Goal: Information Seeking & Learning: Learn about a topic

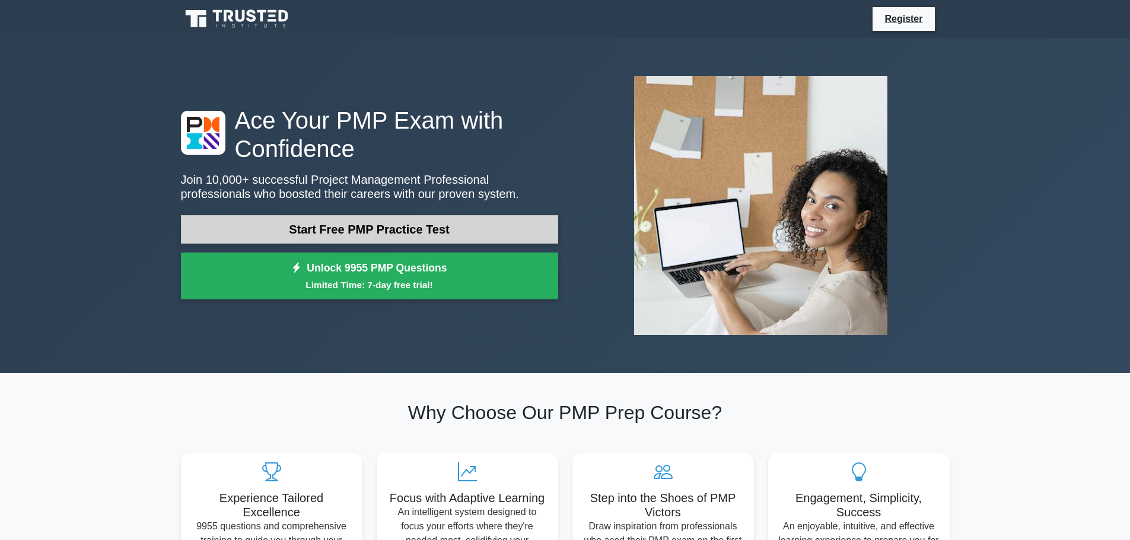
click at [409, 226] on link "Start Free PMP Practice Test" at bounding box center [369, 229] width 377 height 28
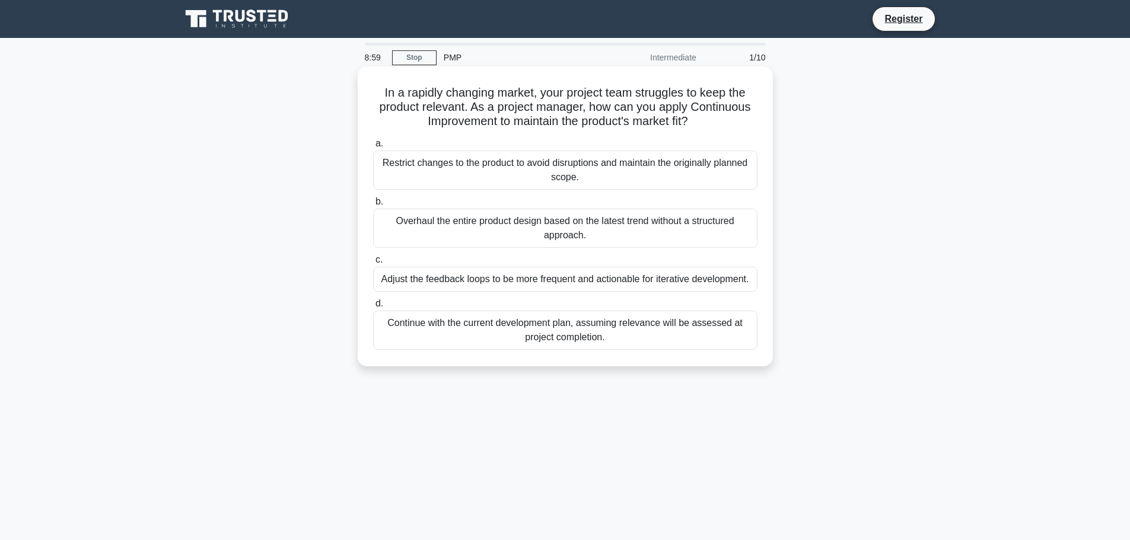
click at [466, 290] on div "Adjust the feedback loops to be more frequent and actionable for iterative deve…" at bounding box center [565, 279] width 384 height 25
click at [373, 264] on input "c. Adjust the feedback loops to be more frequent and actionable for iterative d…" at bounding box center [373, 260] width 0 height 8
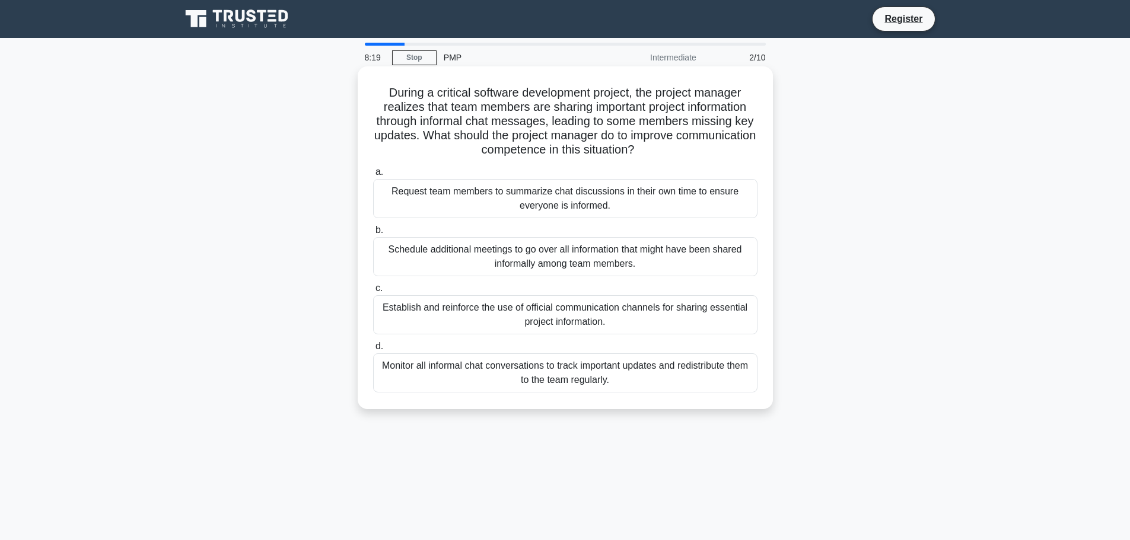
click at [557, 320] on div "Establish and reinforce the use of official communication channels for sharing …" at bounding box center [565, 314] width 384 height 39
click at [373, 292] on input "c. Establish and reinforce the use of official communication channels for shari…" at bounding box center [373, 289] width 0 height 8
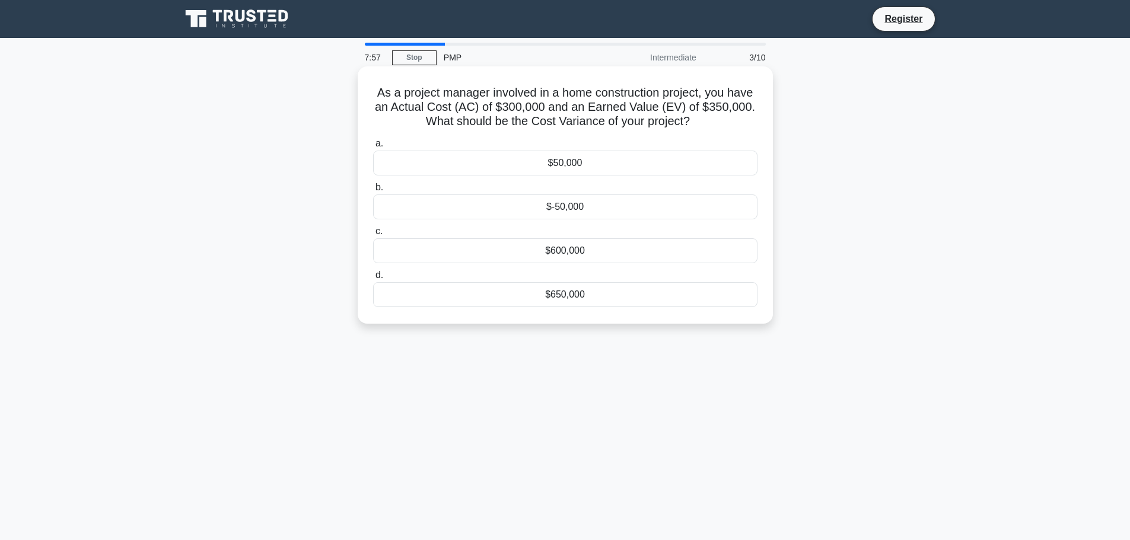
click at [629, 292] on div "$650,000" at bounding box center [565, 294] width 384 height 25
click at [373, 279] on input "d. $650,000" at bounding box center [373, 276] width 0 height 8
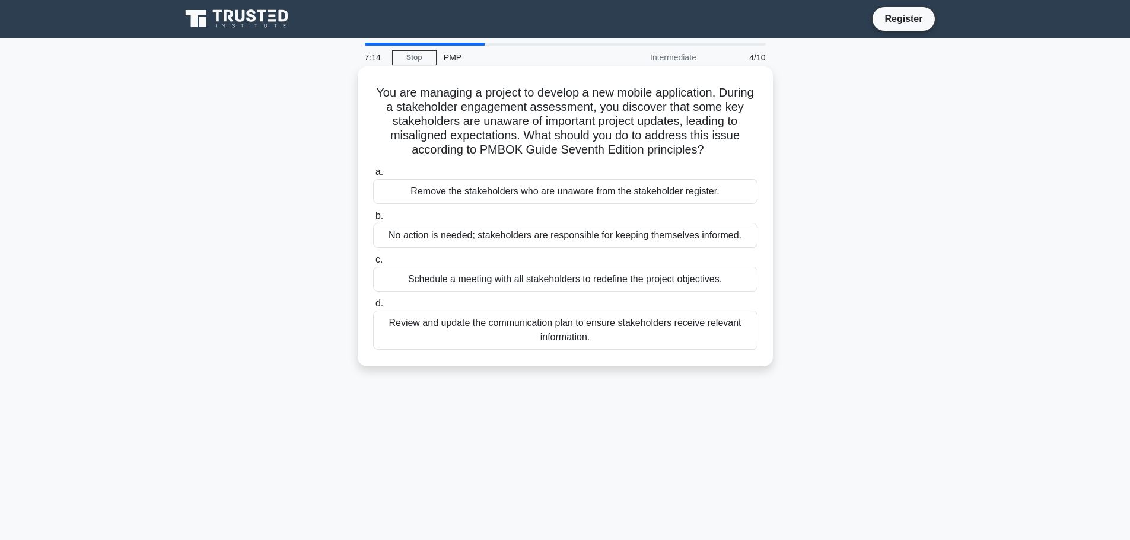
click at [710, 324] on div "Review and update the communication plan to ensure stakeholders receive relevan…" at bounding box center [565, 330] width 384 height 39
click at [373, 308] on input "d. Review and update the communication plan to ensure stakeholders receive rele…" at bounding box center [373, 304] width 0 height 8
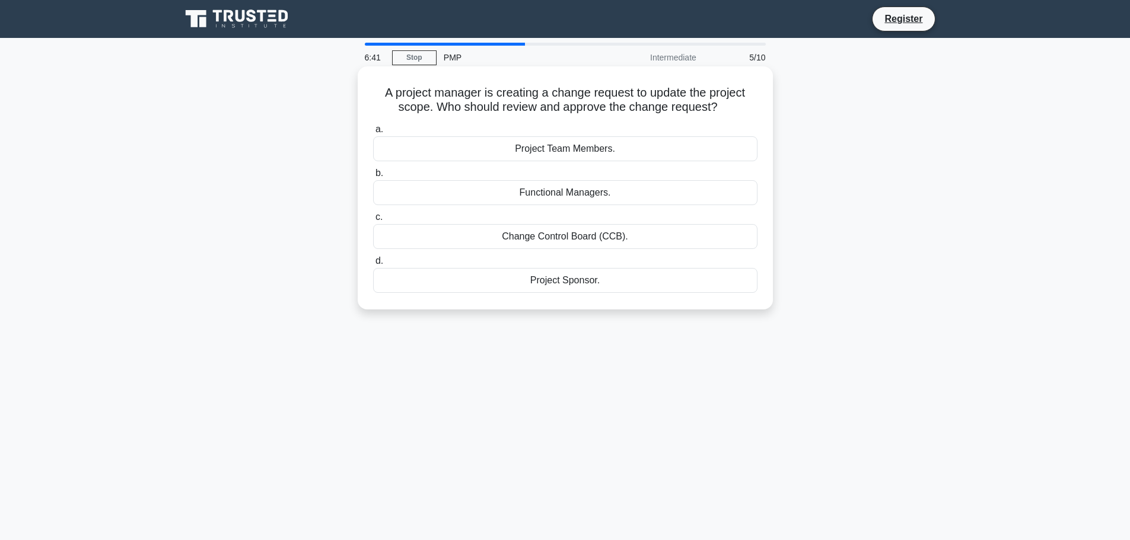
click at [568, 282] on div "Project Sponsor." at bounding box center [565, 280] width 384 height 25
click at [373, 265] on input "d. Project Sponsor." at bounding box center [373, 261] width 0 height 8
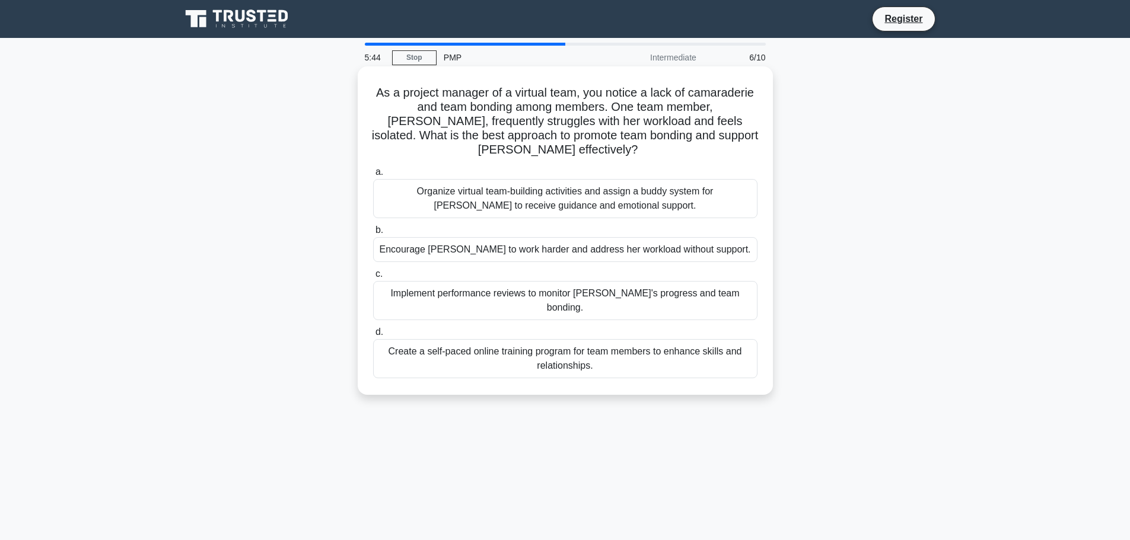
click at [730, 296] on div "Implement performance reviews to monitor Emma's progress and team bonding." at bounding box center [565, 300] width 384 height 39
click at [373, 278] on input "c. Implement performance reviews to monitor Emma's progress and team bonding." at bounding box center [373, 275] width 0 height 8
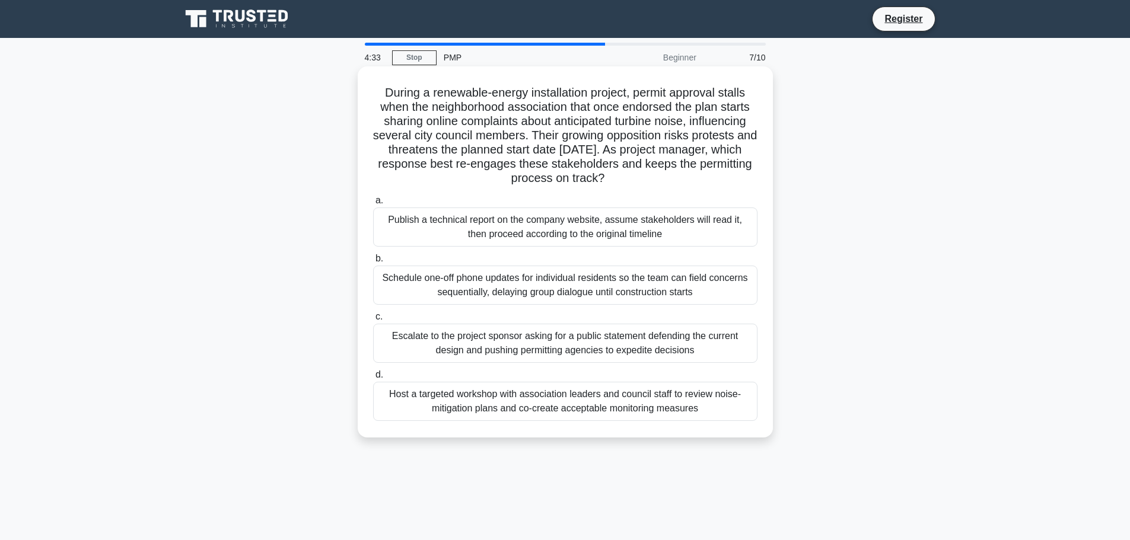
click at [551, 404] on div "Host a targeted workshop with association leaders and council staff to review n…" at bounding box center [565, 401] width 384 height 39
click at [373, 379] on input "d. Host a targeted workshop with association leaders and council staff to revie…" at bounding box center [373, 375] width 0 height 8
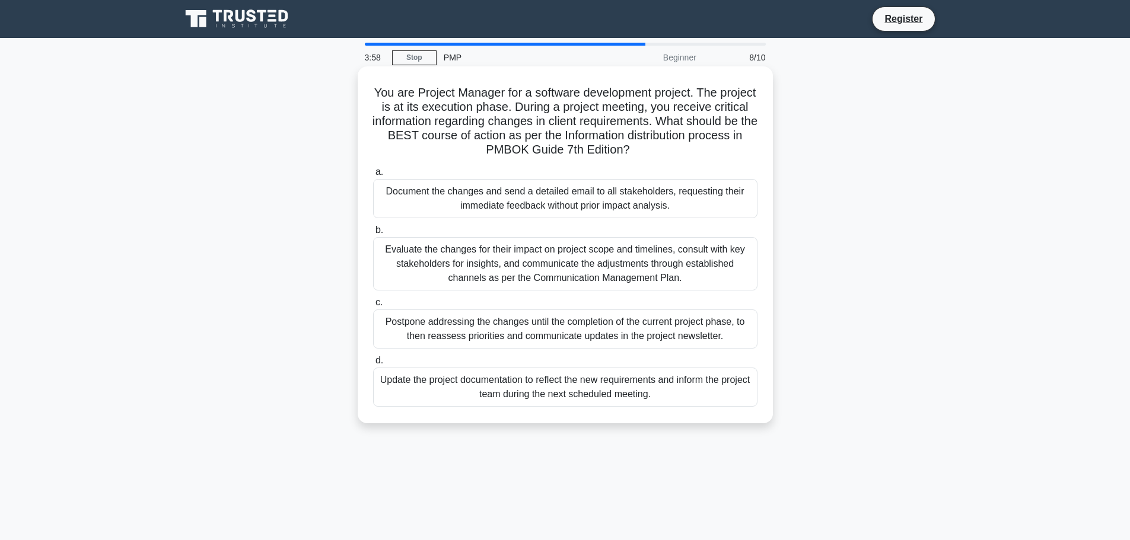
click at [609, 266] on div "Evaluate the changes for their impact on project scope and timelines, consult w…" at bounding box center [565, 263] width 384 height 53
click at [373, 234] on input "b. Evaluate the changes for their impact on project scope and timelines, consul…" at bounding box center [373, 231] width 0 height 8
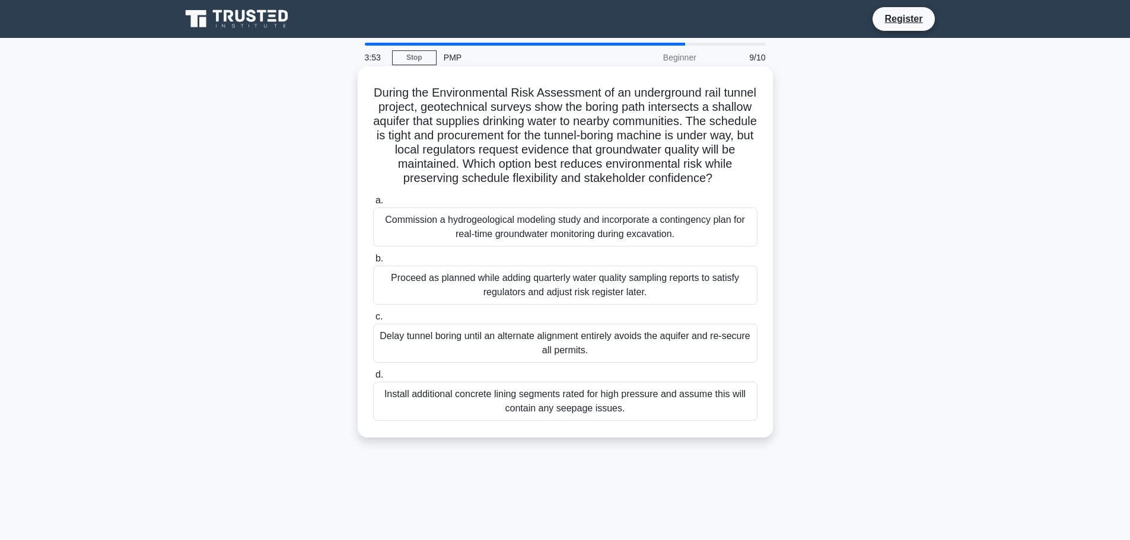
drag, startPoint x: 559, startPoint y: 411, endPoint x: 567, endPoint y: 409, distance: 8.1
click at [564, 411] on div "Install additional concrete lining segments rated for high pressure and assume …" at bounding box center [565, 401] width 384 height 39
click at [644, 421] on div "Install additional concrete lining segments rated for high pressure and assume …" at bounding box center [565, 401] width 384 height 39
click at [373, 379] on input "d. Install additional concrete lining segments rated for high pressure and assu…" at bounding box center [373, 375] width 0 height 8
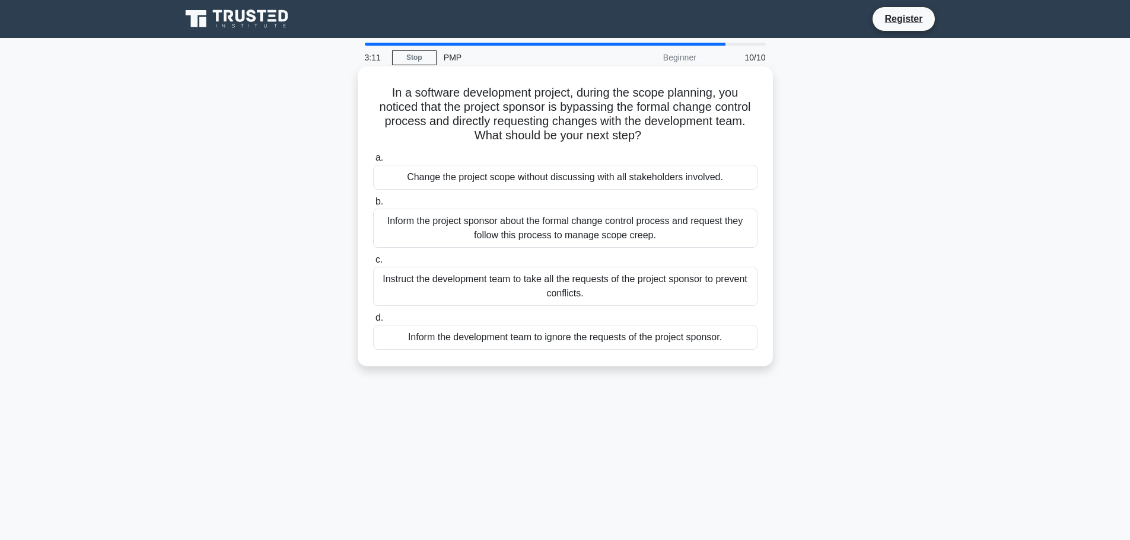
click at [612, 241] on div "Inform the project sponsor about the formal change control process and request …" at bounding box center [565, 228] width 384 height 39
click at [373, 206] on input "b. Inform the project sponsor about the formal change control process and reque…" at bounding box center [373, 202] width 0 height 8
